Goal: Task Accomplishment & Management: Complete application form

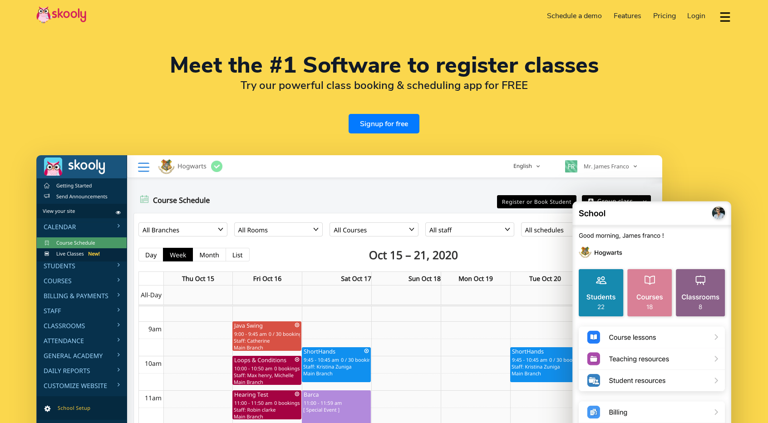
select select "en"
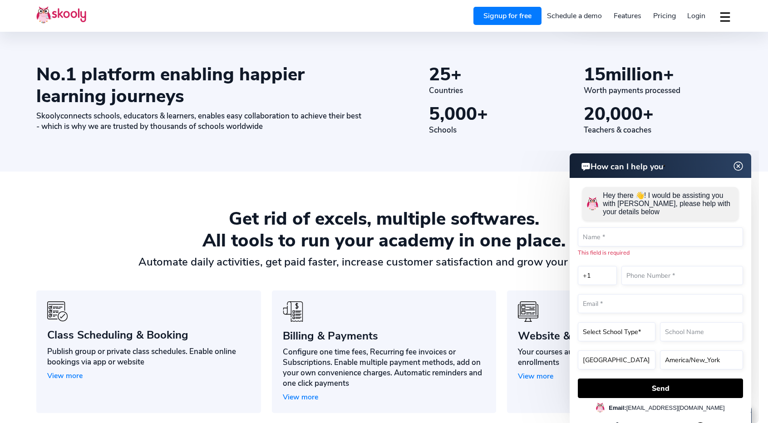
scroll to position [521, 0]
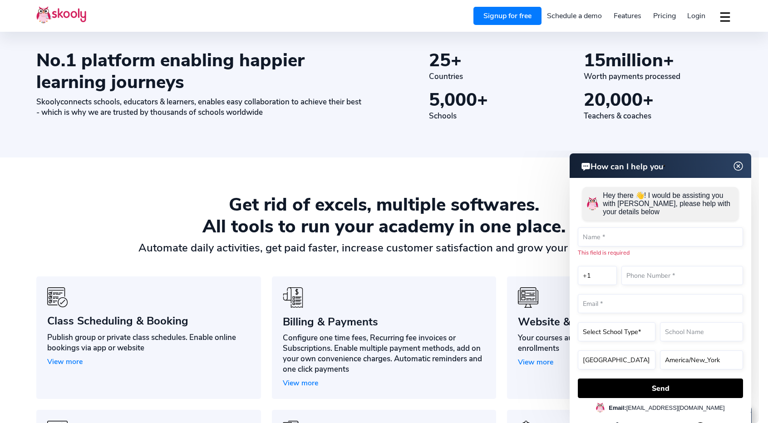
click at [738, 172] on img at bounding box center [738, 166] width 17 height 11
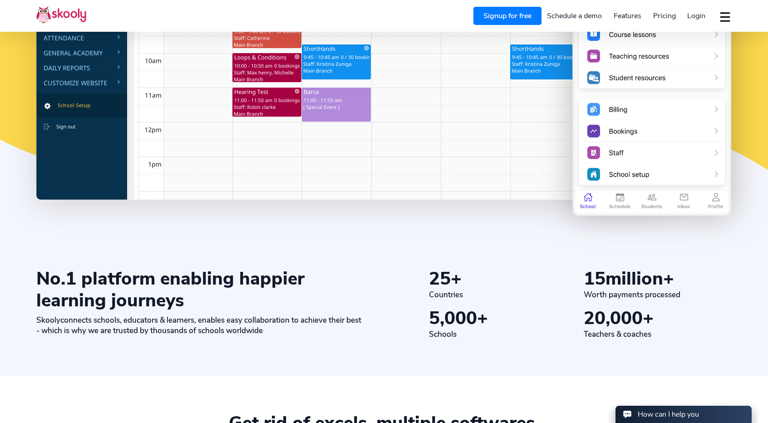
scroll to position [0, 0]
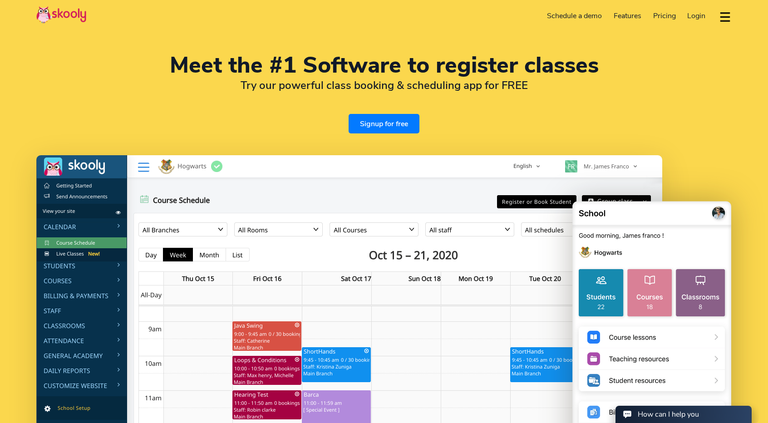
click at [668, 13] on span "Pricing" at bounding box center [664, 16] width 23 height 10
click at [670, 14] on span "Pricing" at bounding box center [664, 16] width 23 height 10
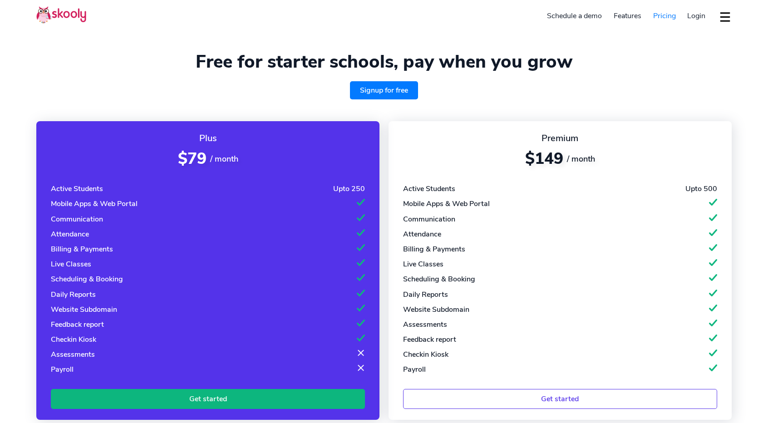
select select "en"
select select "1"
select select "[GEOGRAPHIC_DATA]"
select select "America/New_York"
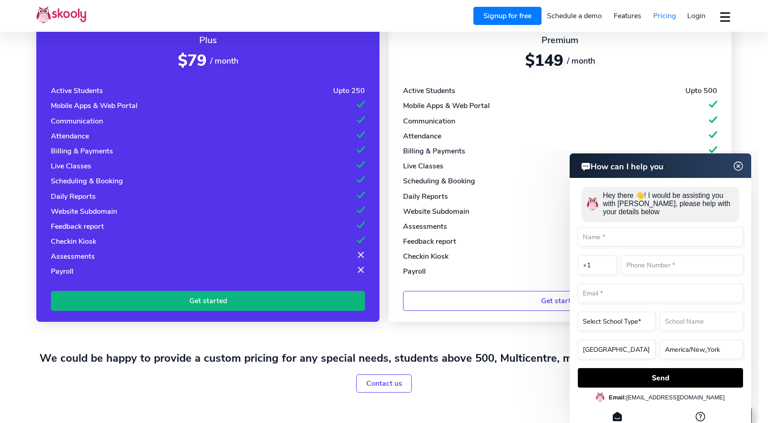
scroll to position [99, 0]
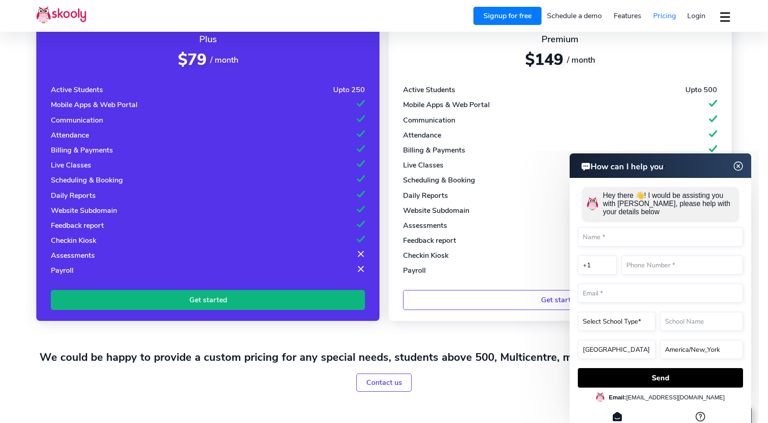
click at [731, 167] on header "How can I help you" at bounding box center [659, 165] width 181 height 25
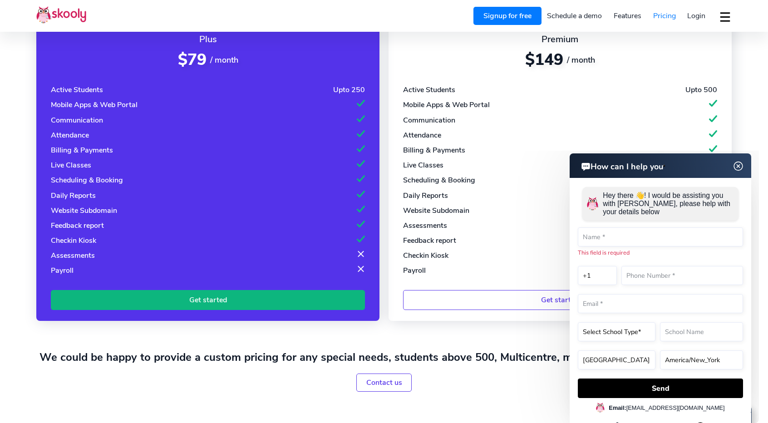
click at [741, 165] on img at bounding box center [738, 166] width 17 height 11
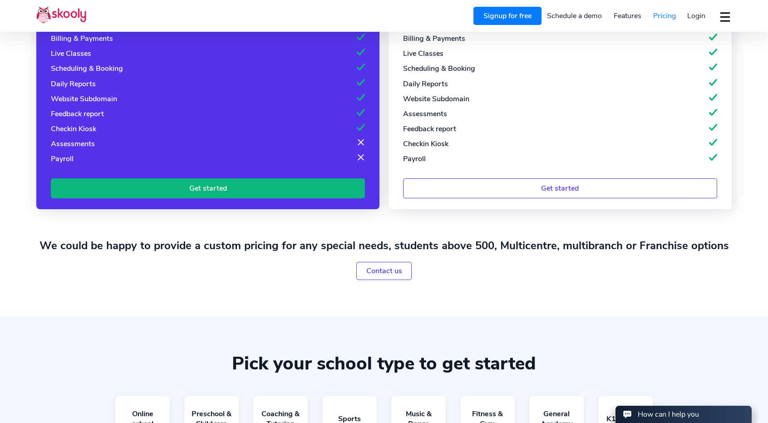
scroll to position [170, 0]
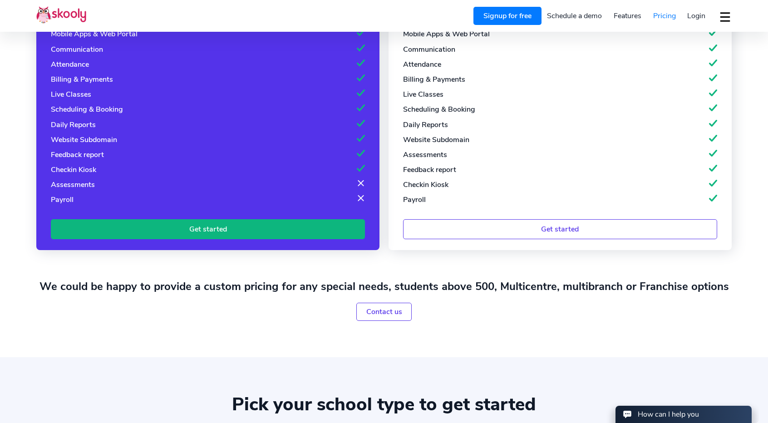
click at [196, 221] on link "Get started" at bounding box center [208, 229] width 314 height 20
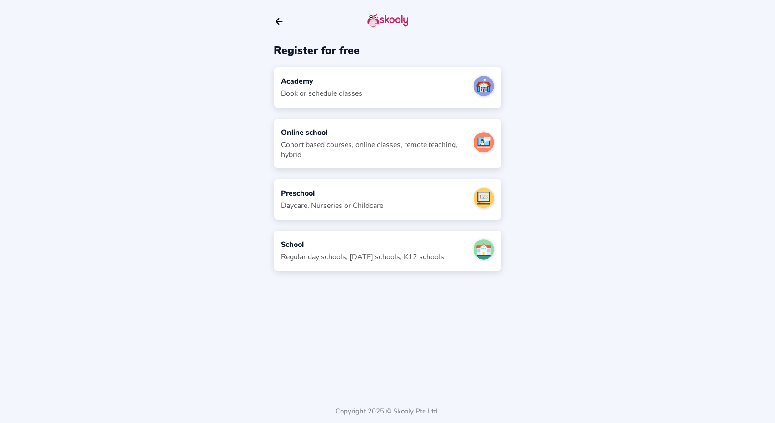
click at [410, 150] on div "Cohort based courses, online classes, remote teaching, hybrid" at bounding box center [373, 150] width 185 height 20
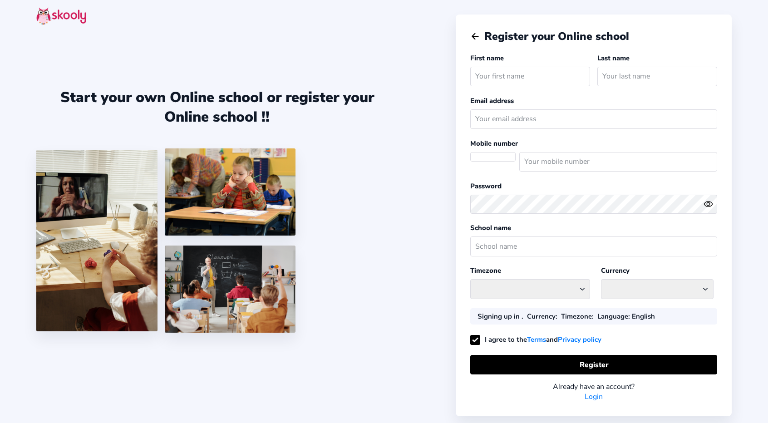
select select
select select "America/New_York"
select select "USD $"
select select "US"
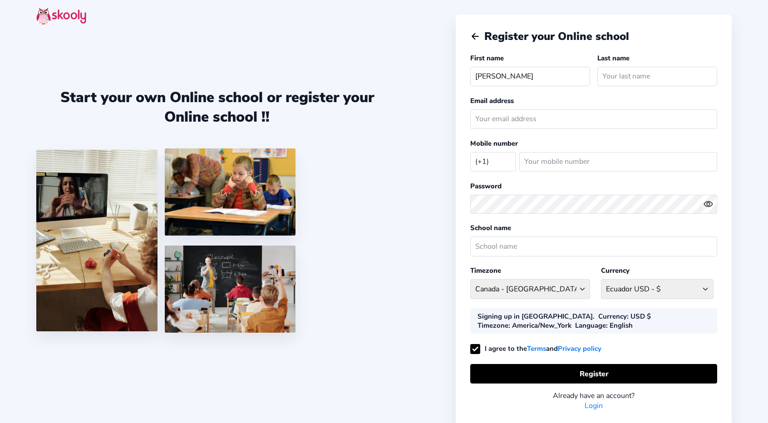
type input "[PERSON_NAME]"
type input "[EMAIL_ADDRESS][DOMAIN_NAME]"
click at [569, 172] on div "(+1) [GEOGRAPHIC_DATA] (+93) [GEOGRAPHIC_DATA] (+355) [GEOGRAPHIC_DATA] (+213) …" at bounding box center [593, 161] width 247 height 27
click at [554, 162] on input "number" at bounding box center [618, 162] width 198 height 20
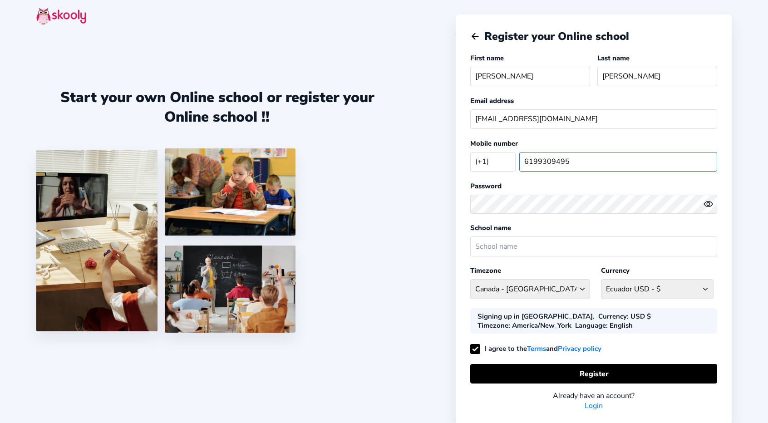
type input "6199309495"
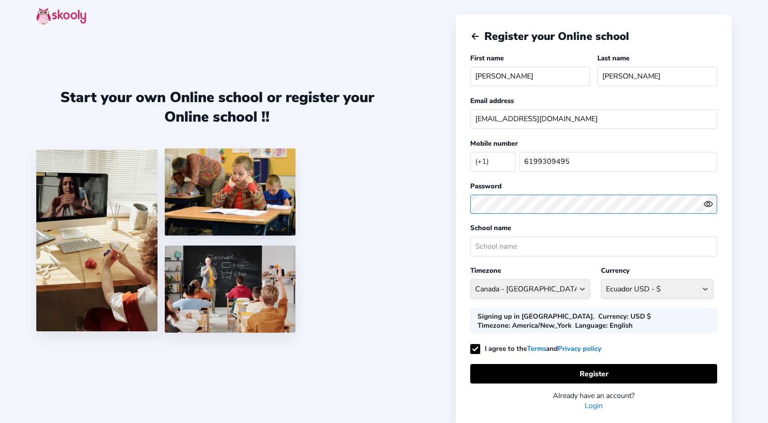
scroll to position [22, 0]
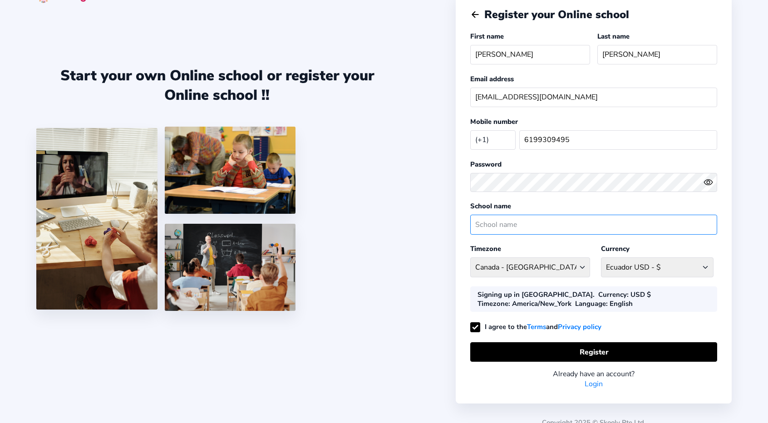
click at [527, 219] on input "text" at bounding box center [593, 225] width 247 height 20
type input "C"
type input "Breath to Bones"
click at [580, 261] on select "[GEOGRAPHIC_DATA]/New_York [GEOGRAPHIC_DATA] - [GEOGRAPHIC_DATA]/[GEOGRAPHIC_DA…" at bounding box center [530, 267] width 120 height 20
select select "US/[GEOGRAPHIC_DATA]"
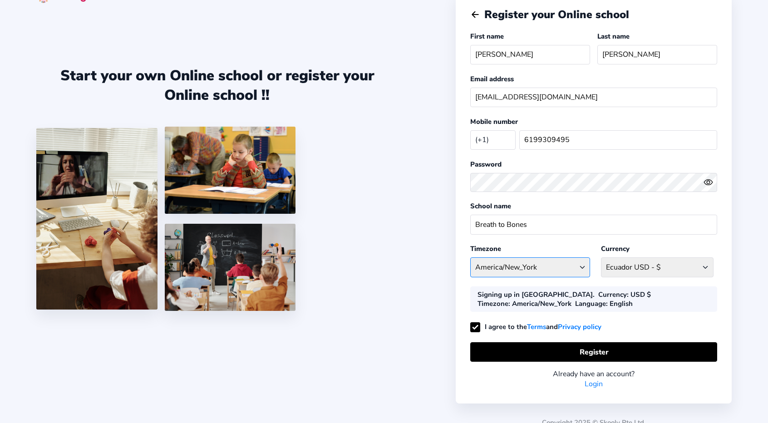
click at [470, 257] on select "[GEOGRAPHIC_DATA]/New_York [GEOGRAPHIC_DATA] - [GEOGRAPHIC_DATA]/[GEOGRAPHIC_DA…" at bounding box center [530, 267] width 120 height 20
click at [646, 259] on select "USD $ [GEOGRAPHIC_DATA] AFN - ؋. [GEOGRAPHIC_DATA] ALL - L [GEOGRAPHIC_DATA] DZ…" at bounding box center [657, 267] width 113 height 20
click at [621, 308] on div "Signing up in [GEOGRAPHIC_DATA]. Currency : USD $ Timezone : US/Pacific Languag…" at bounding box center [593, 298] width 247 height 25
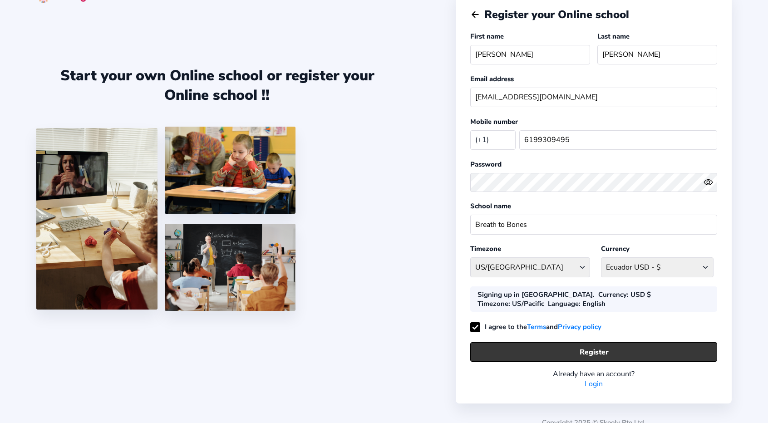
click at [606, 349] on button "Register" at bounding box center [593, 352] width 247 height 20
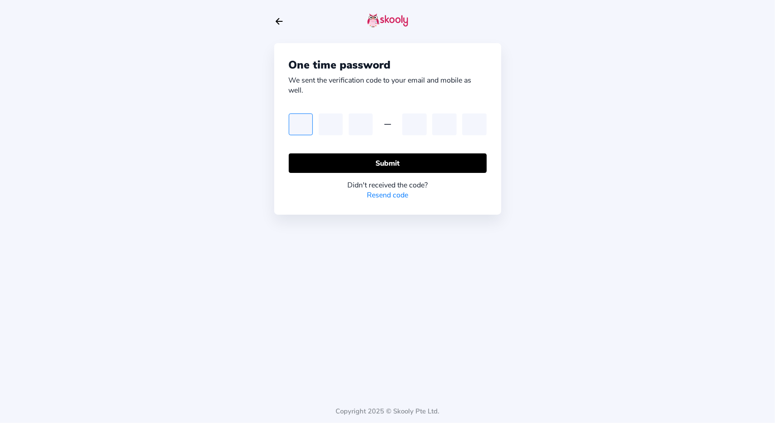
paste input "6"
type input "6"
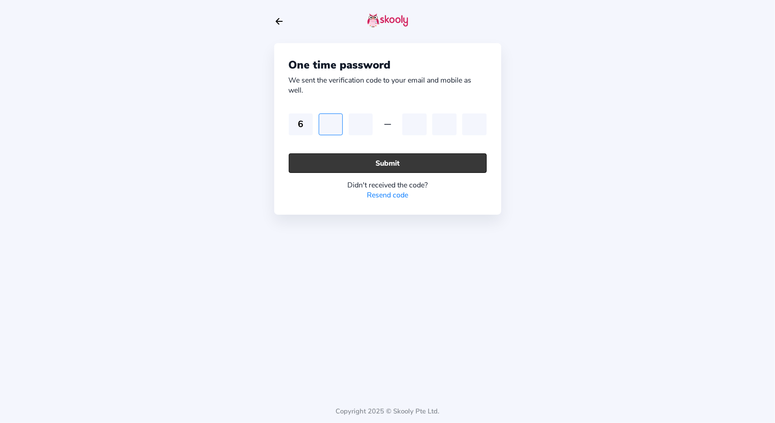
paste input "6"
type input "6"
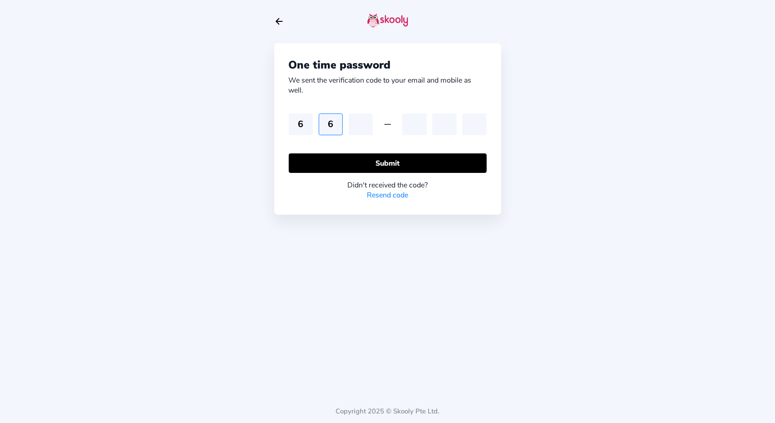
click at [337, 127] on input "6" at bounding box center [331, 124] width 24 height 22
click at [311, 123] on input "6" at bounding box center [301, 124] width 24 height 22
type input "6"
type input "1"
type input "2"
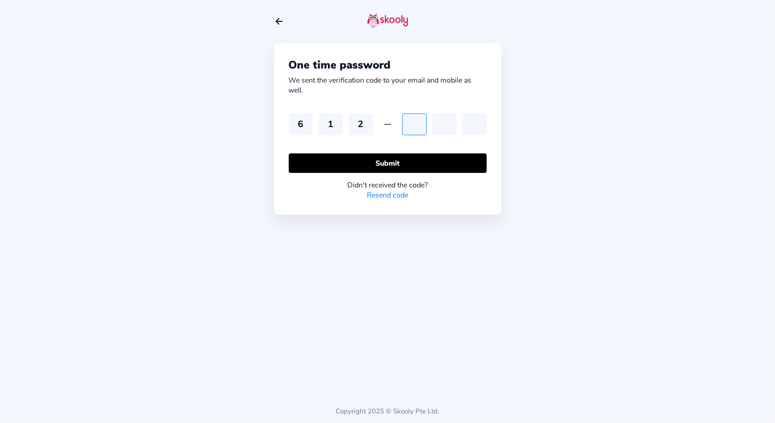
type input "4"
type input "9"
type input "8"
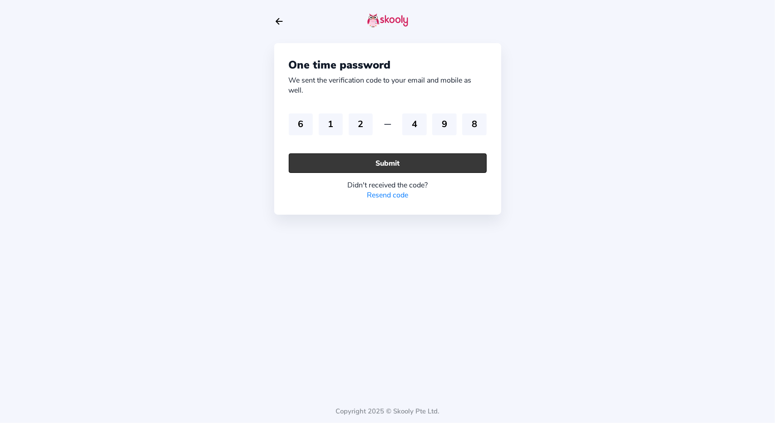
click at [433, 164] on button "Submit" at bounding box center [388, 163] width 198 height 20
